Goal: Task Accomplishment & Management: Use online tool/utility

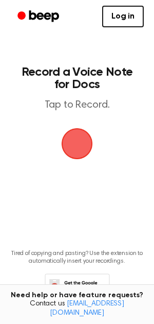
click at [69, 144] on span "button" at bounding box center [77, 144] width 58 height 58
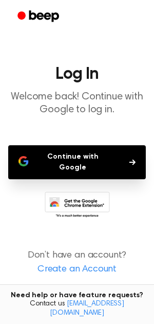
click at [58, 150] on button "Continue with Google" at bounding box center [77, 162] width 138 height 34
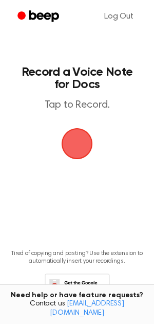
click at [62, 137] on span "button" at bounding box center [77, 143] width 52 height 52
click at [77, 132] on span "button" at bounding box center [77, 143] width 41 height 41
